Goal: Information Seeking & Learning: Compare options

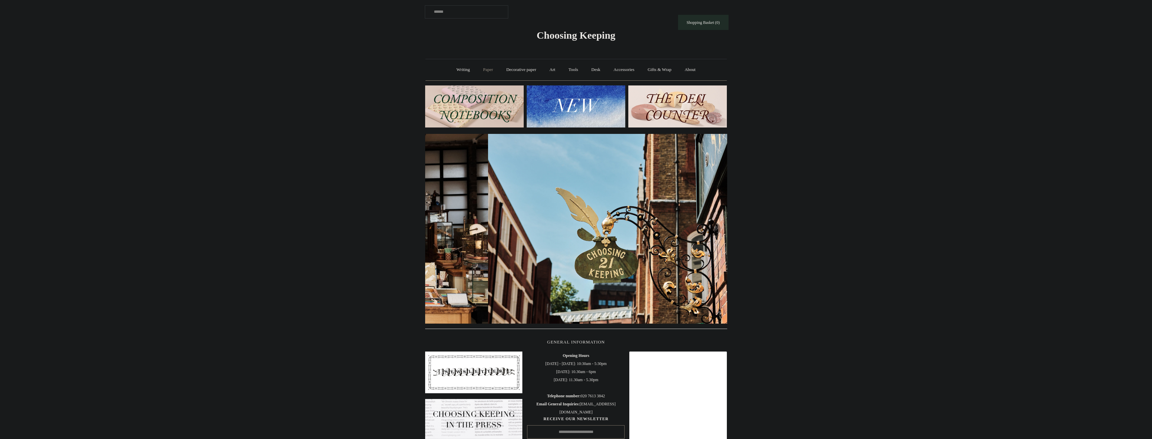
scroll to position [0, 302]
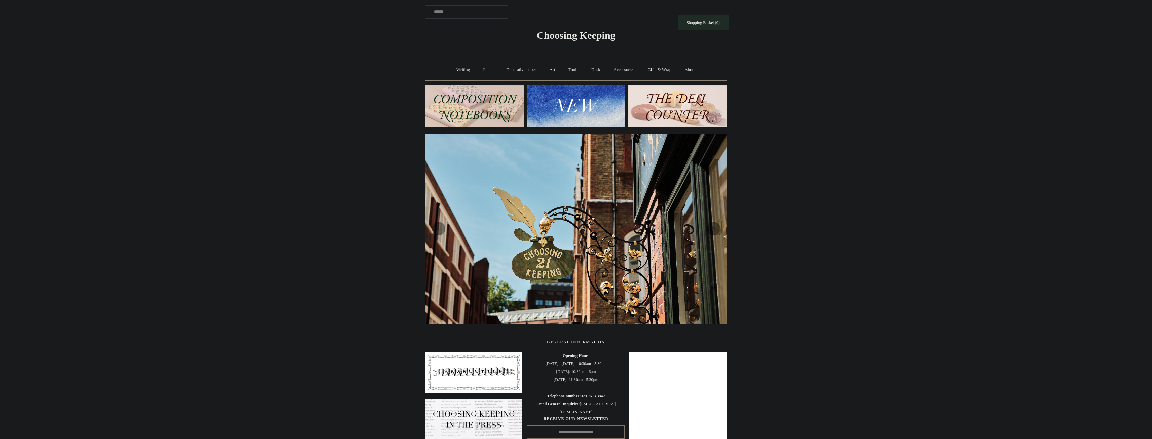
click at [480, 72] on link "Paper +" at bounding box center [488, 70] width 22 height 18
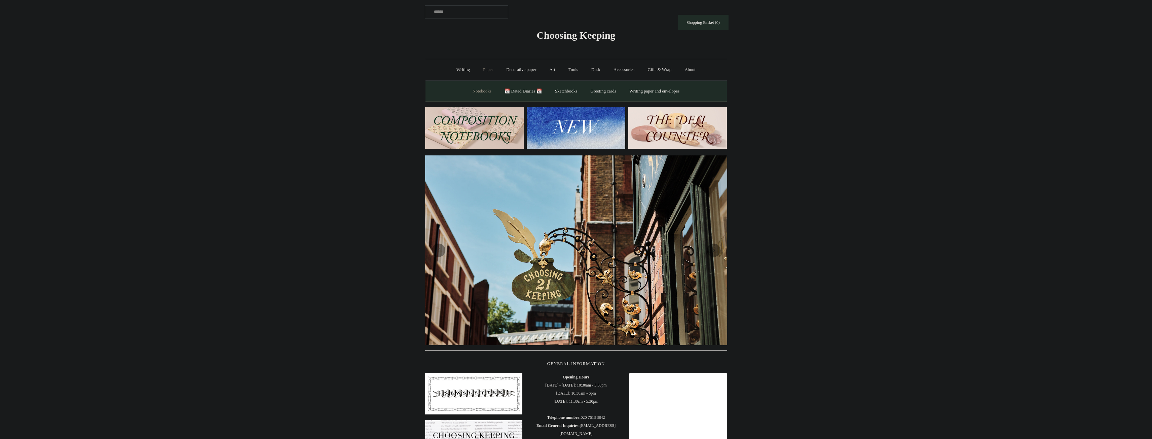
click at [479, 91] on link "Notebooks +" at bounding box center [482, 91] width 31 height 18
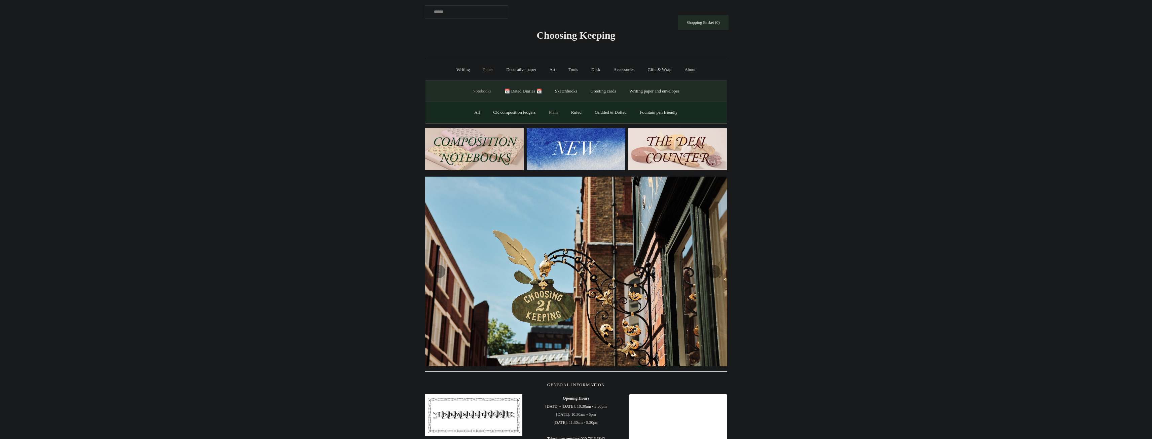
click at [550, 111] on link "Plain" at bounding box center [553, 113] width 21 height 18
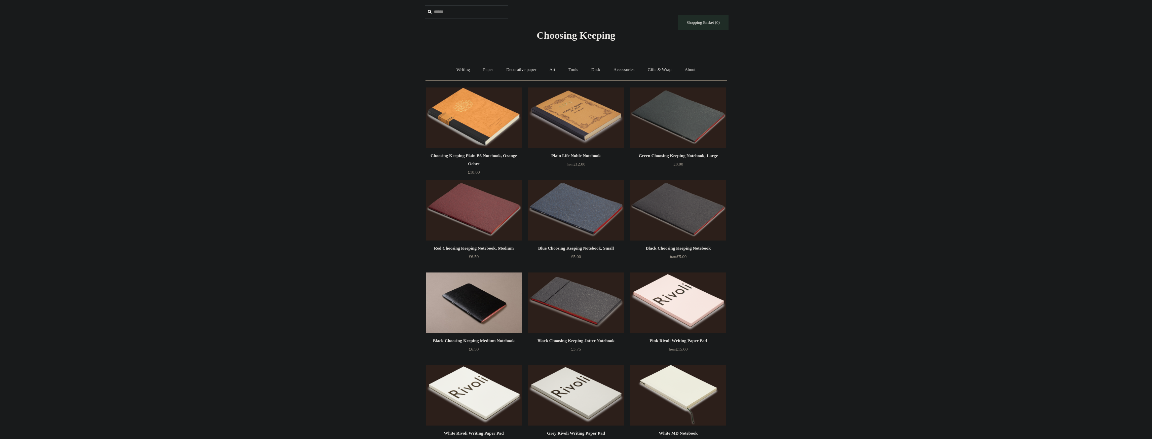
drag, startPoint x: 754, startPoint y: 271, endPoint x: 732, endPoint y: 114, distance: 158.7
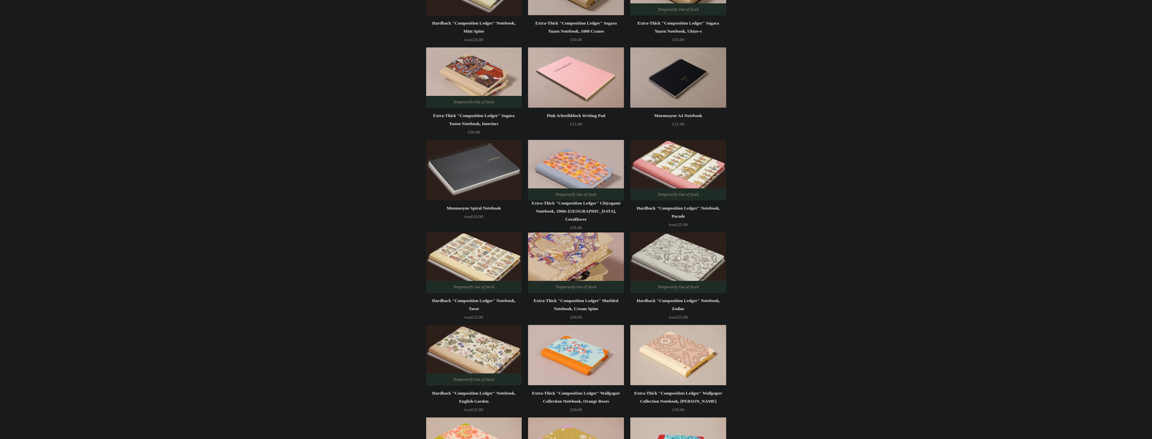
scroll to position [1144, 0]
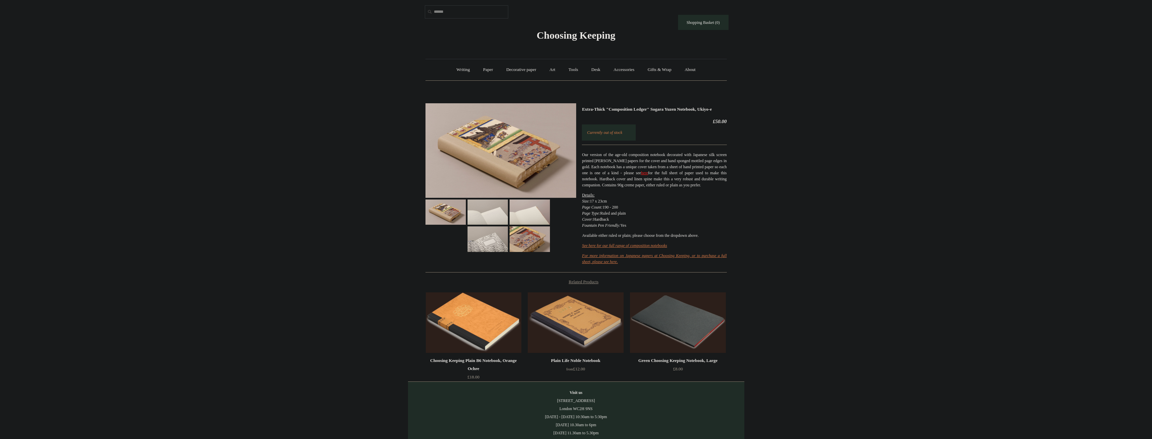
click at [560, 165] on img at bounding box center [501, 150] width 151 height 95
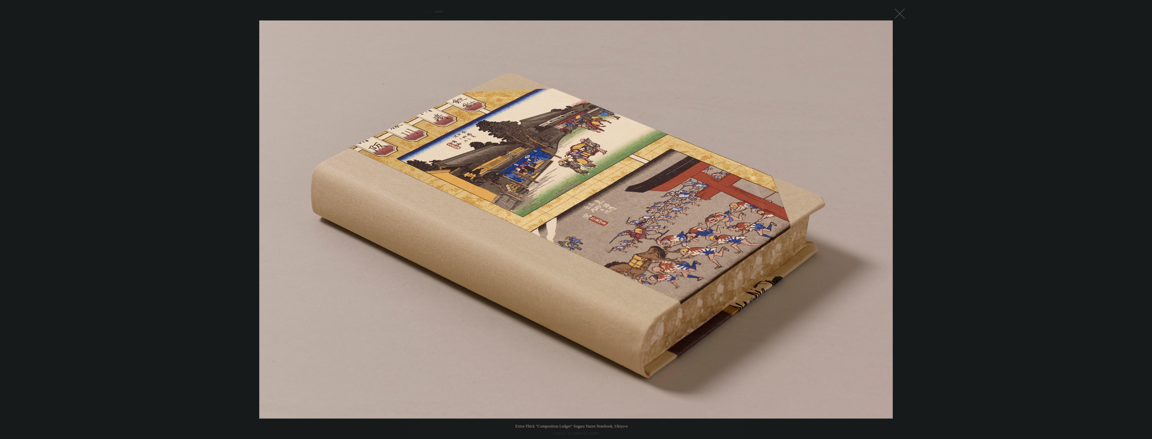
click at [903, 2] on div at bounding box center [576, 249] width 1152 height 498
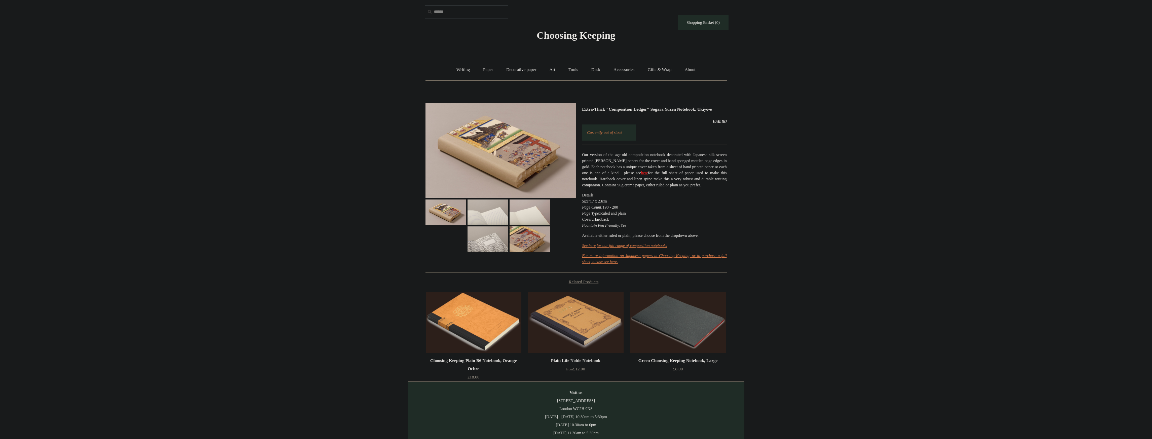
click at [513, 226] on div at bounding box center [501, 175] width 151 height 154
click at [513, 220] on img at bounding box center [530, 211] width 40 height 25
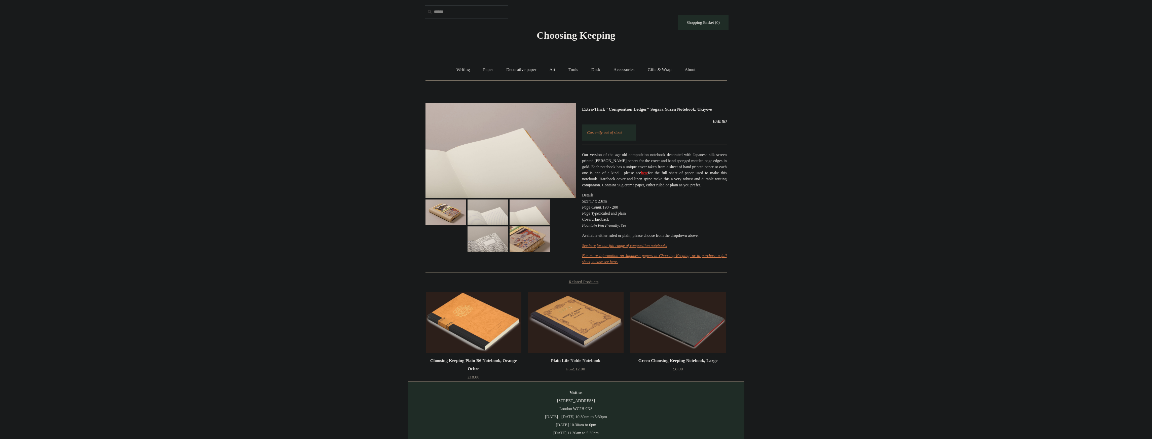
click at [498, 167] on img at bounding box center [501, 150] width 151 height 95
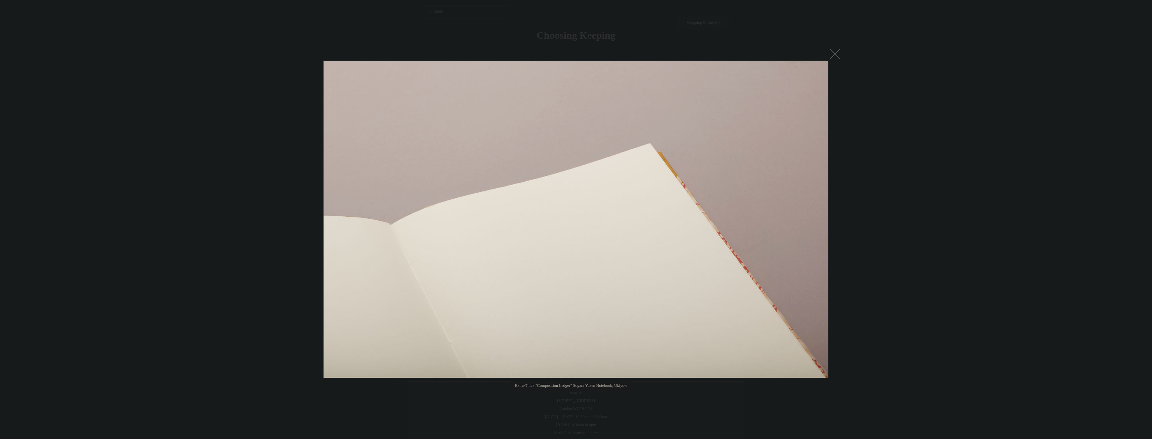
drag, startPoint x: 243, startPoint y: 234, endPoint x: 262, endPoint y: 219, distance: 24.2
click at [243, 234] on div at bounding box center [576, 249] width 1152 height 498
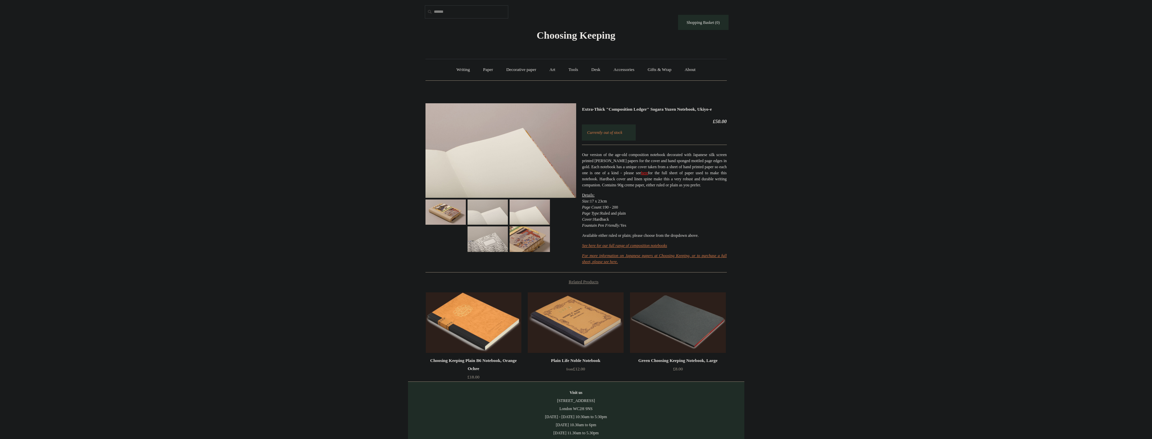
click at [483, 197] on img at bounding box center [501, 150] width 151 height 95
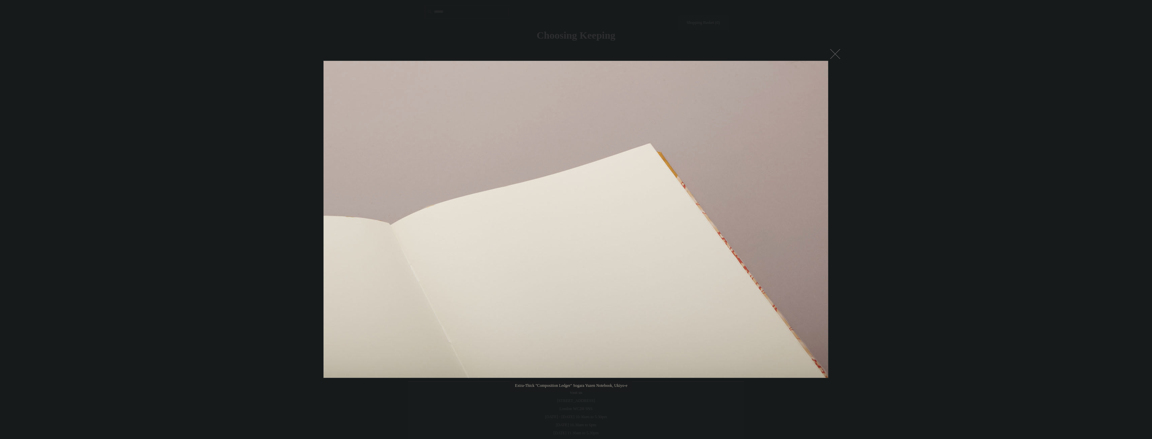
drag, startPoint x: 291, startPoint y: 288, endPoint x: 311, endPoint y: 278, distance: 22.1
click at [296, 290] on div at bounding box center [576, 249] width 1152 height 498
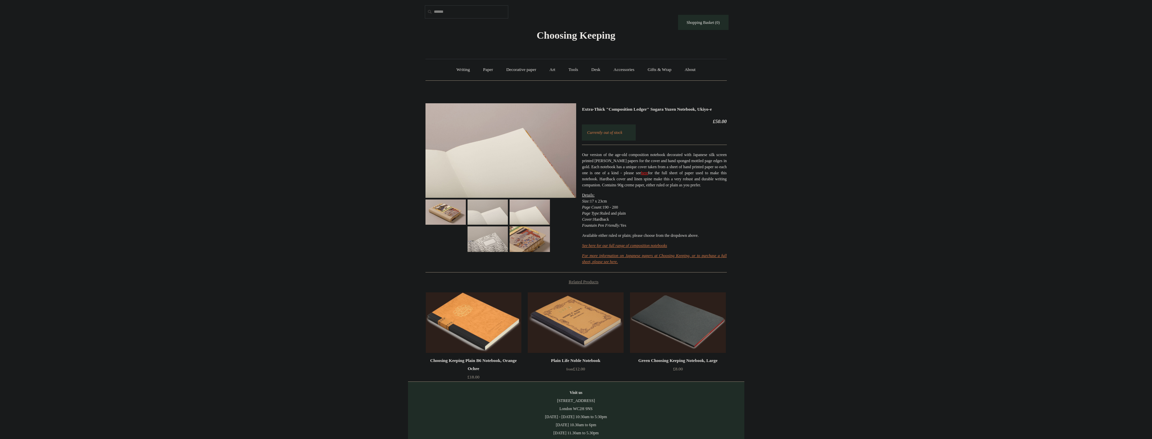
click at [457, 202] on img at bounding box center [446, 211] width 40 height 25
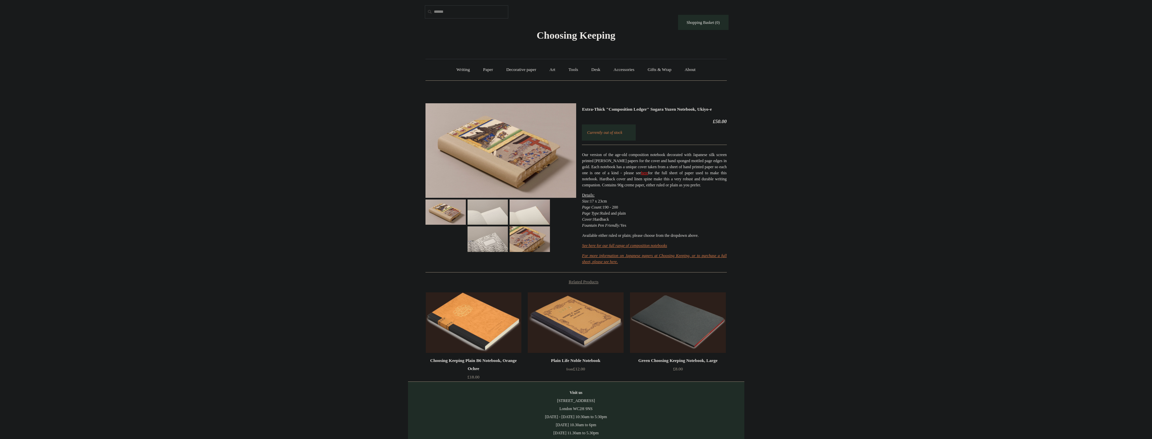
click at [512, 136] on img at bounding box center [501, 150] width 151 height 95
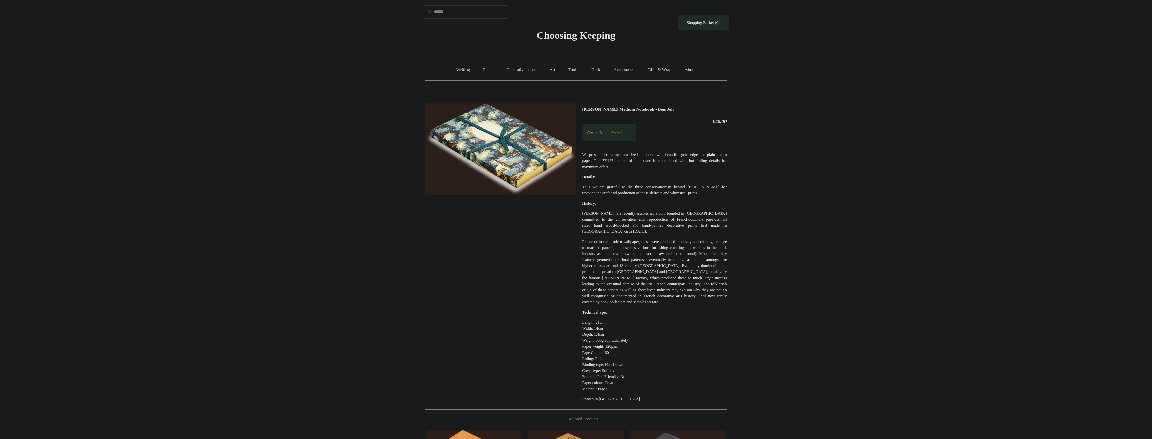
click at [544, 153] on img at bounding box center [501, 149] width 151 height 93
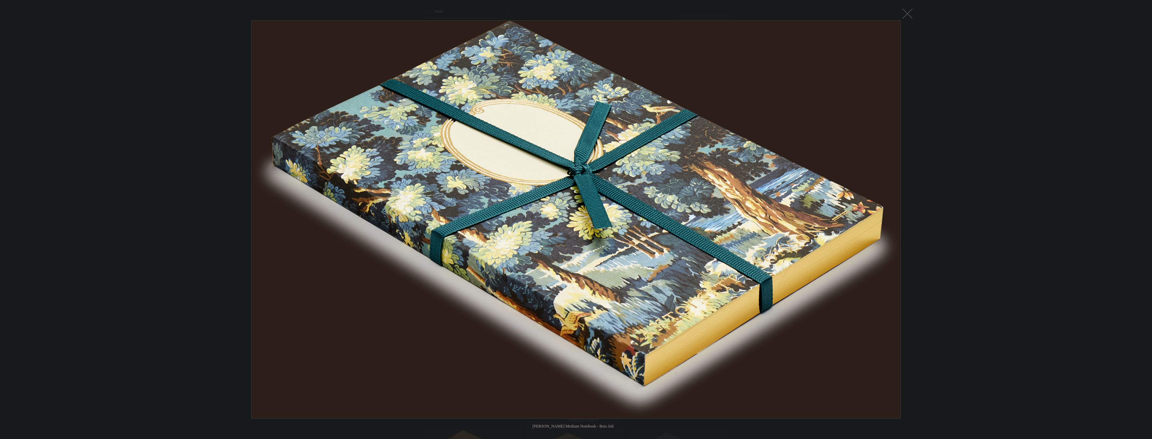
click at [935, 103] on div at bounding box center [576, 312] width 1152 height 624
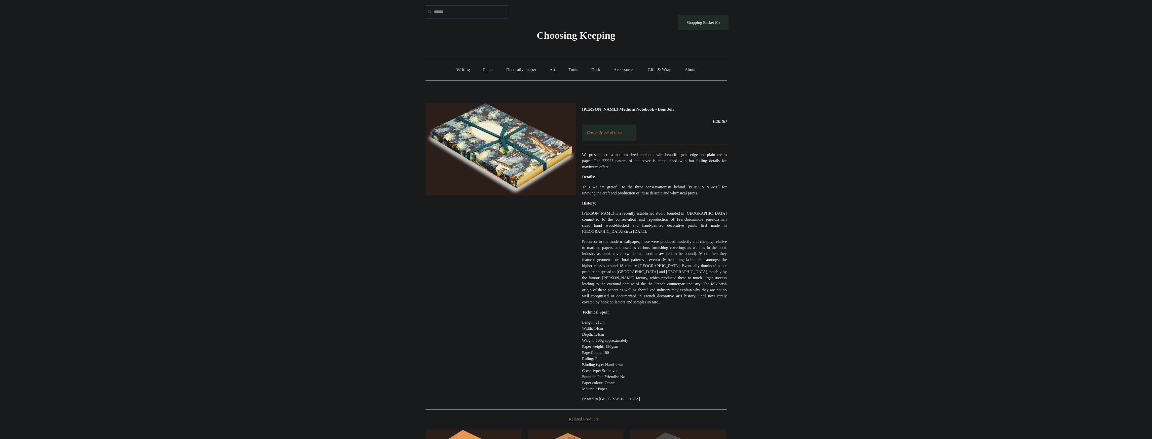
click at [532, 176] on img at bounding box center [501, 149] width 151 height 93
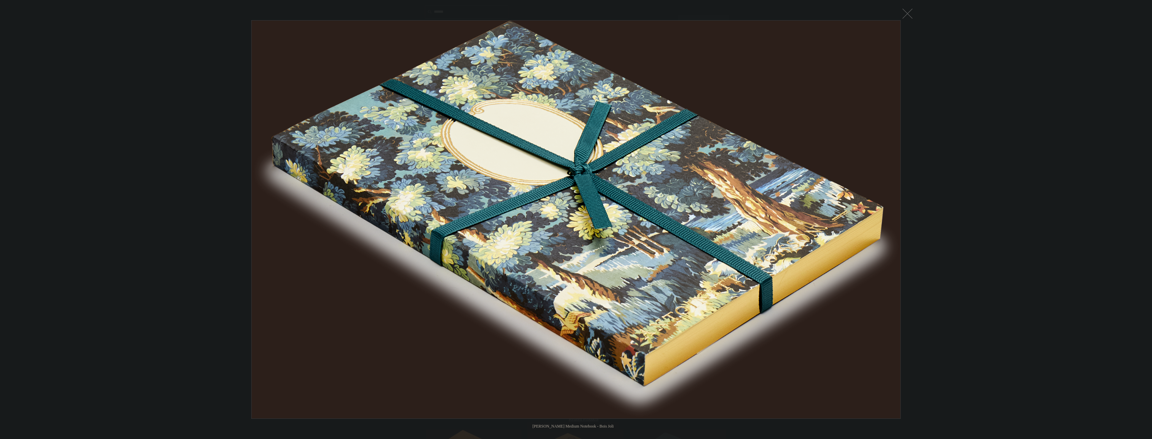
click at [217, 242] on div at bounding box center [576, 312] width 1152 height 624
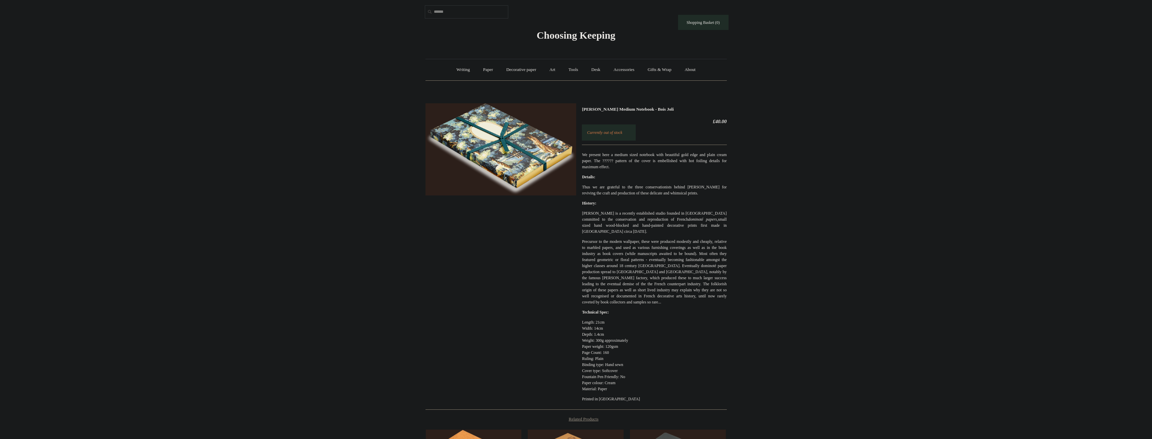
click at [462, 169] on img at bounding box center [501, 149] width 151 height 93
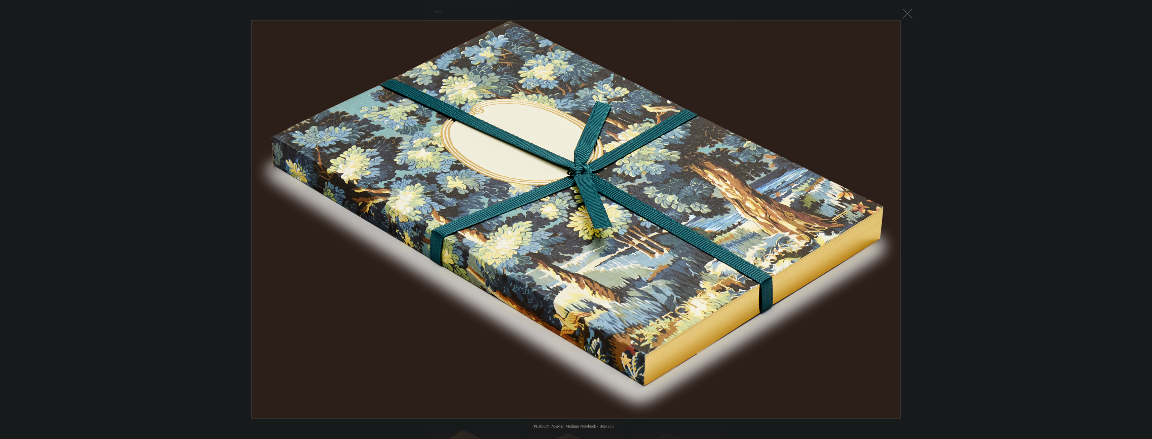
click at [254, 236] on img at bounding box center [576, 220] width 649 height 398
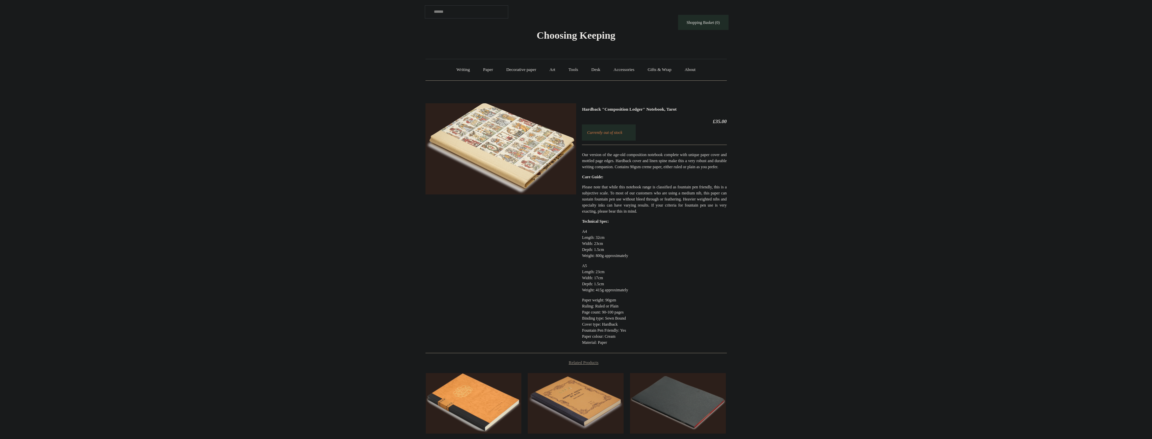
click at [558, 156] on img at bounding box center [501, 149] width 151 height 92
